Goal: Task Accomplishment & Management: Use online tool/utility

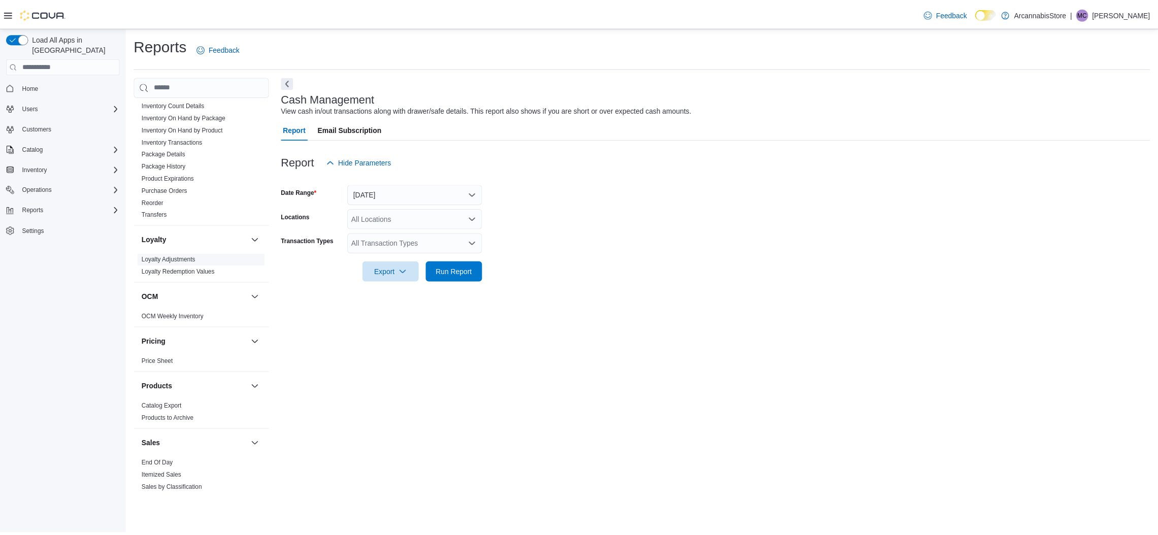
scroll to position [273, 0]
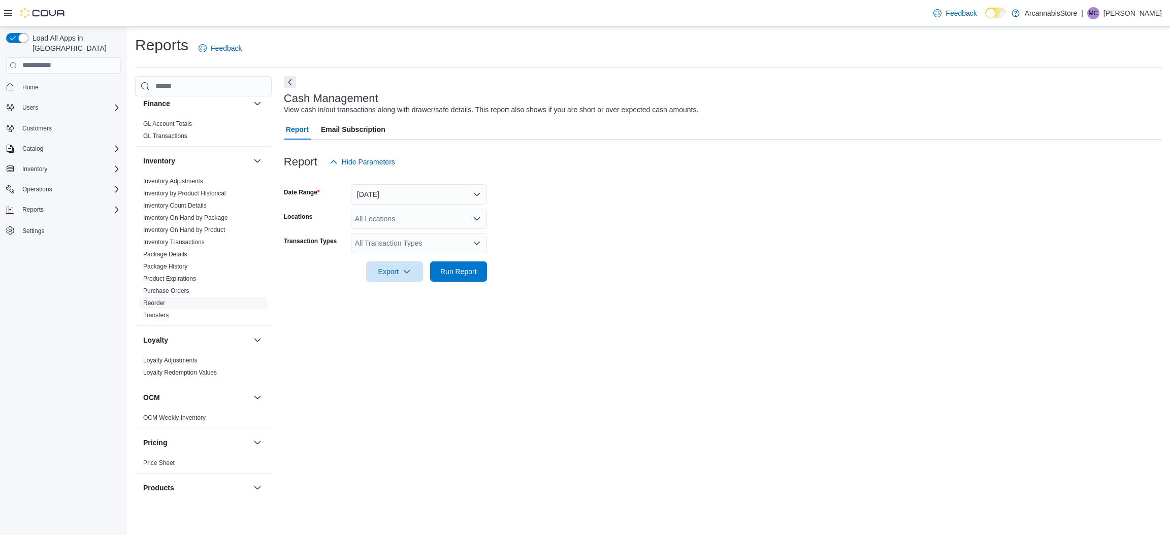
click at [164, 302] on link "Reorder" at bounding box center [154, 303] width 22 height 7
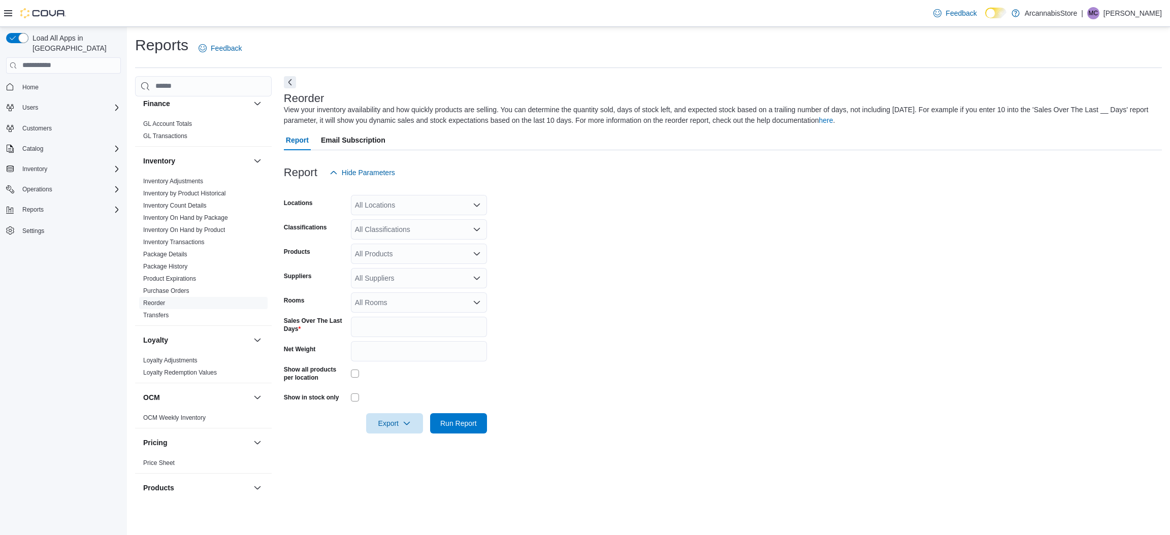
click at [418, 206] on div "All Locations" at bounding box center [419, 205] width 136 height 20
click at [710, 211] on form "Locations All Locations Combo box. Selected. Combo box input. All Locations. Ty…" at bounding box center [723, 308] width 878 height 251
click at [476, 423] on span "Run Report" at bounding box center [458, 423] width 37 height 10
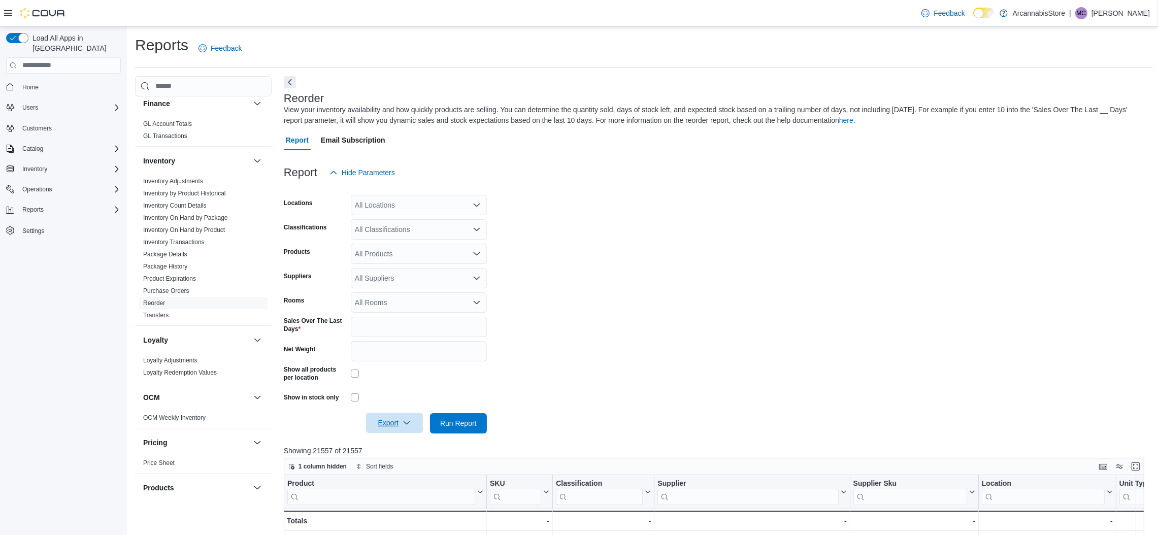
click at [411, 419] on span "Export" at bounding box center [394, 423] width 45 height 20
click at [395, 440] on span "Export to Excel" at bounding box center [396, 443] width 46 height 8
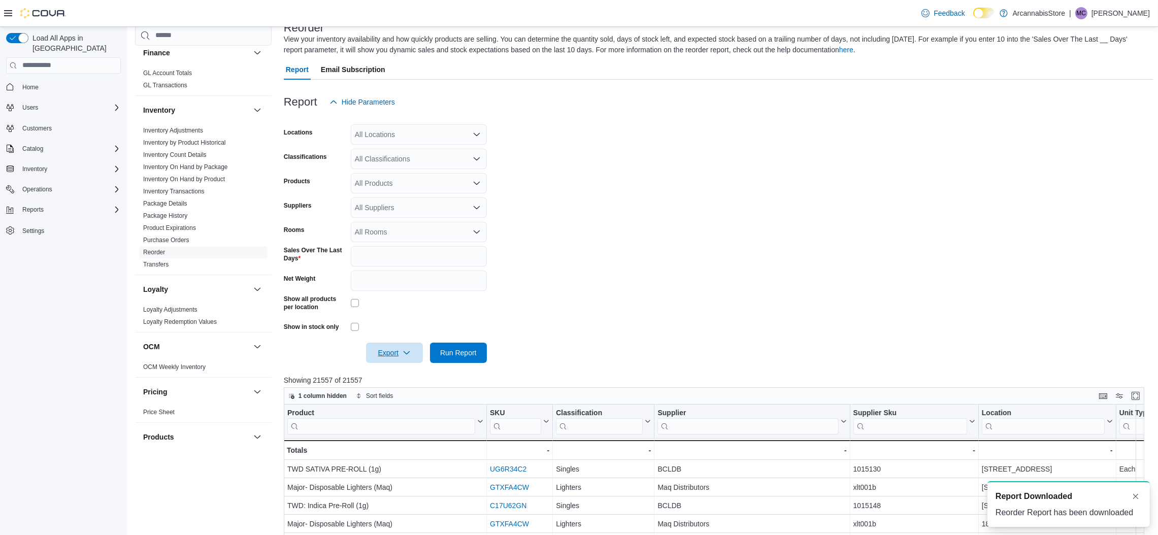
scroll to position [76, 0]
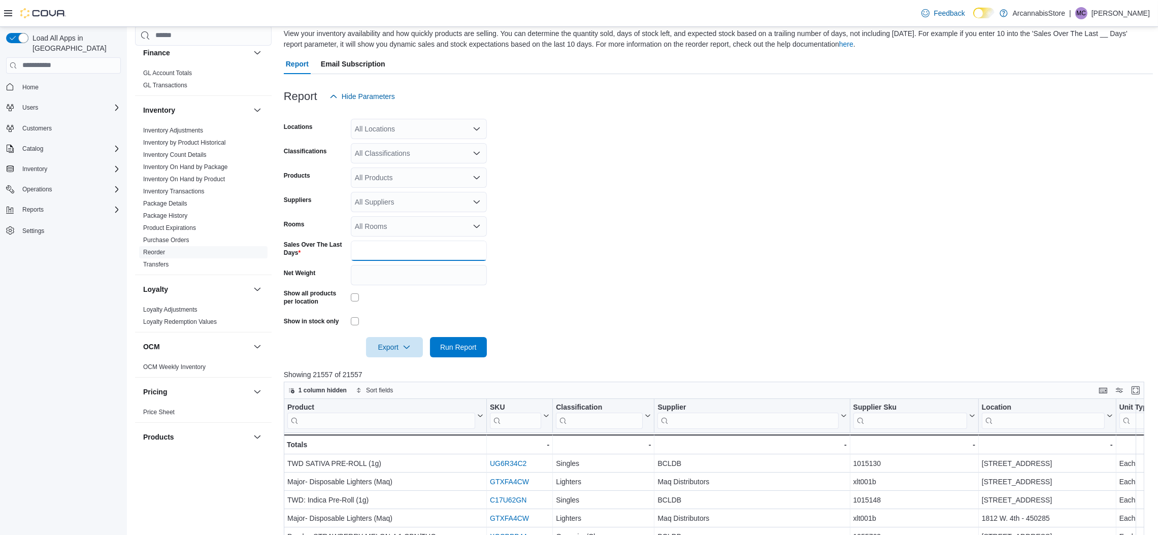
click at [334, 255] on div "Sales Over The Last Days *" at bounding box center [385, 251] width 203 height 20
type input "*"
drag, startPoint x: 653, startPoint y: 245, endPoint x: 637, endPoint y: 261, distance: 21.5
click at [651, 251] on form "Locations All Locations Classifications All Classifications Products All Produc…" at bounding box center [718, 232] width 869 height 251
click at [457, 342] on span "Run Report" at bounding box center [458, 347] width 37 height 10
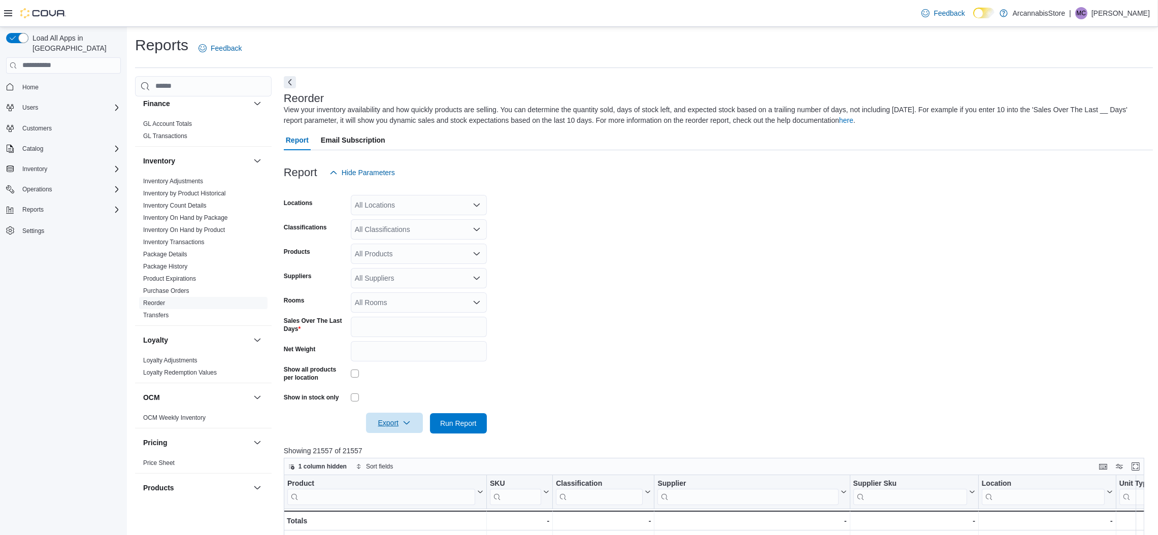
click at [403, 424] on icon "button" at bounding box center [407, 423] width 8 height 8
click at [385, 441] on span "Export to Excel" at bounding box center [396, 443] width 46 height 8
